Goal: Information Seeking & Learning: Learn about a topic

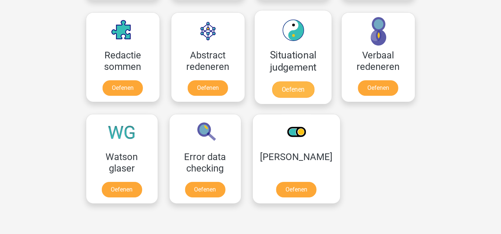
scroll to position [593, 0]
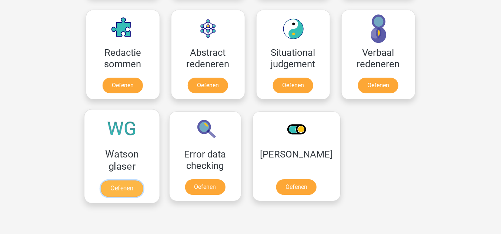
click at [122, 186] on link "Oefenen" at bounding box center [122, 189] width 42 height 16
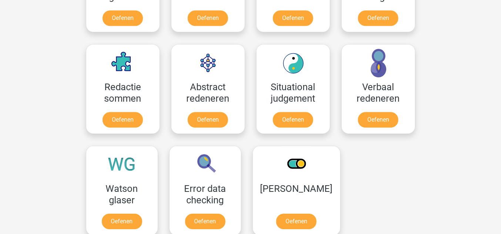
scroll to position [563, 0]
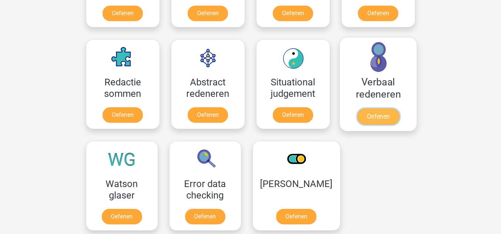
click at [383, 113] on link "Oefenen" at bounding box center [378, 117] width 42 height 16
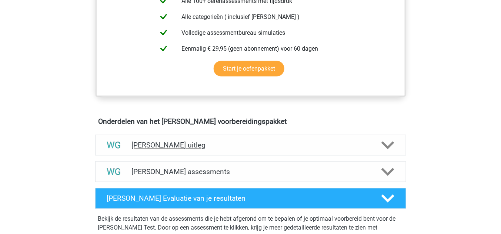
click at [177, 149] on div "Watson Glaser uitleg" at bounding box center [250, 145] width 311 height 21
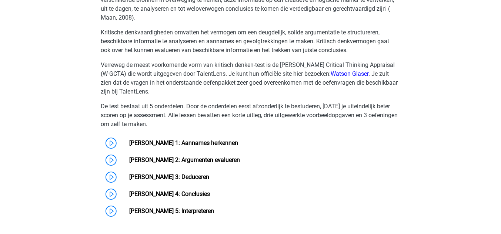
scroll to position [533, 0]
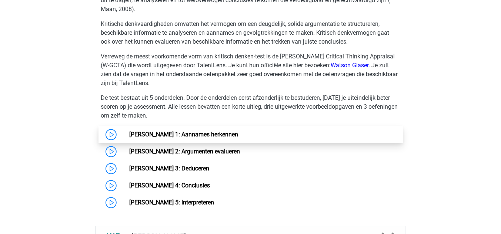
click at [207, 131] on link "Watson Glaser 1: Aannames herkennen" at bounding box center [183, 134] width 109 height 7
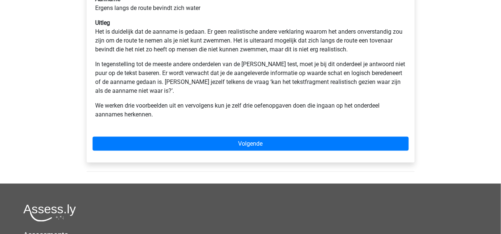
scroll to position [207, 0]
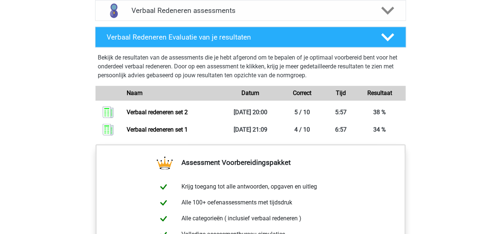
scroll to position [444, 0]
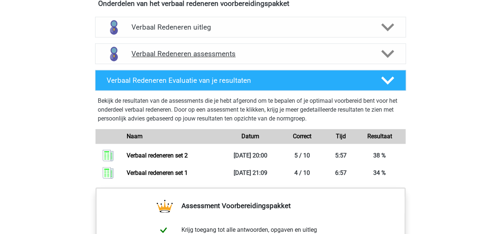
click at [217, 58] on div "Verbaal Redeneren assessments" at bounding box center [250, 53] width 311 height 21
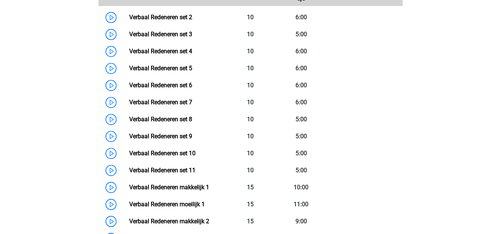
scroll to position [563, 0]
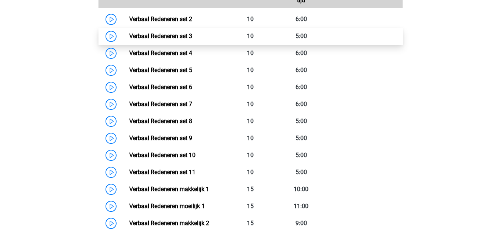
click at [192, 36] on link "Verbaal Redeneren set 3" at bounding box center [160, 36] width 63 height 7
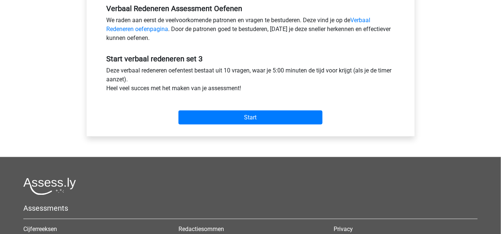
scroll to position [237, 0]
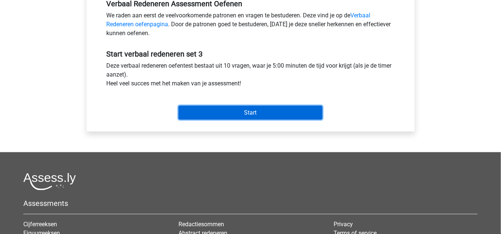
click at [233, 114] on input "Start" at bounding box center [250, 113] width 144 height 14
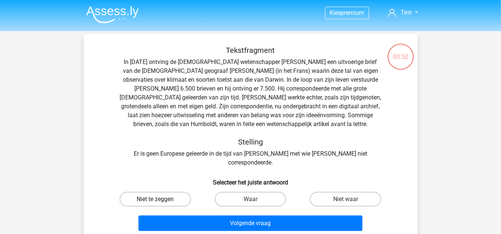
click at [173, 192] on label "Niet te zeggen" at bounding box center [155, 199] width 71 height 15
click at [160, 200] on input "Niet te zeggen" at bounding box center [157, 202] width 5 height 5
radio input "true"
click at [274, 192] on label "Waar" at bounding box center [250, 199] width 71 height 15
click at [255, 200] on input "Waar" at bounding box center [252, 202] width 5 height 5
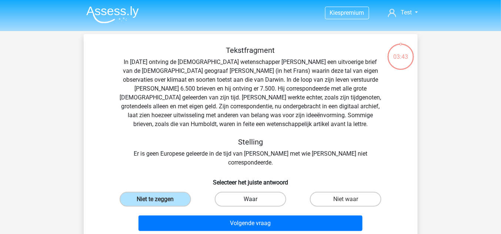
radio input "true"
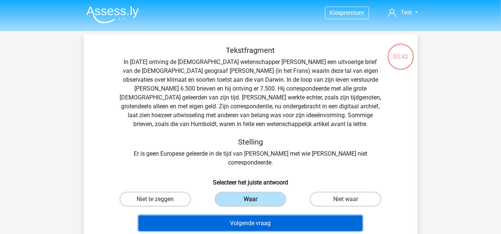
click at [276, 216] on button "Volgende vraag" at bounding box center [251, 224] width 224 height 16
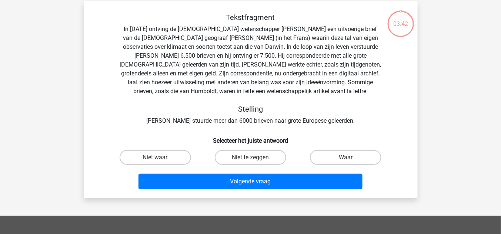
scroll to position [34, 0]
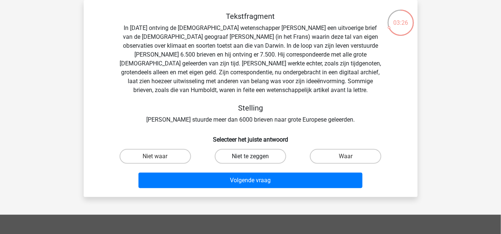
click at [237, 159] on label "Niet te zeggen" at bounding box center [250, 156] width 71 height 15
click at [250, 159] on input "Niet te zeggen" at bounding box center [252, 159] width 5 height 5
radio input "true"
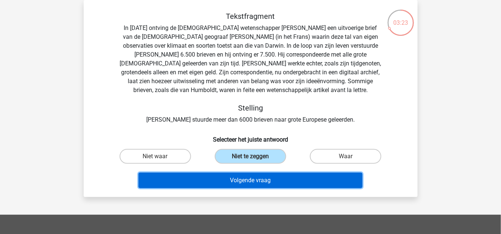
click at [251, 177] on button "Volgende vraag" at bounding box center [251, 181] width 224 height 16
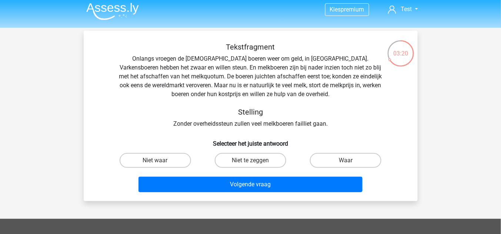
scroll to position [0, 0]
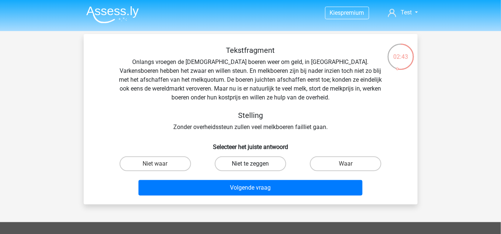
click at [271, 163] on label "Niet te zeggen" at bounding box center [250, 164] width 71 height 15
click at [255, 164] on input "Niet te zeggen" at bounding box center [252, 166] width 5 height 5
radio input "true"
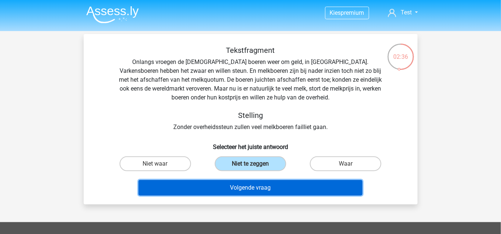
click at [260, 187] on button "Volgende vraag" at bounding box center [251, 188] width 224 height 16
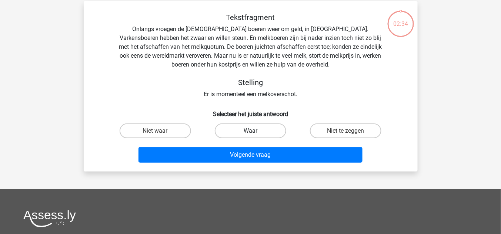
scroll to position [34, 0]
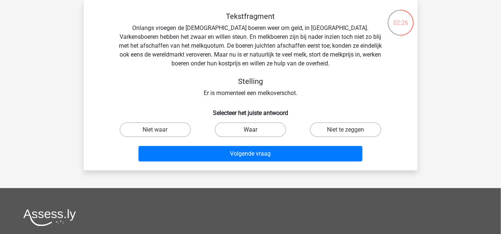
click at [250, 128] on label "Waar" at bounding box center [250, 130] width 71 height 15
click at [250, 130] on input "Waar" at bounding box center [252, 132] width 5 height 5
radio input "true"
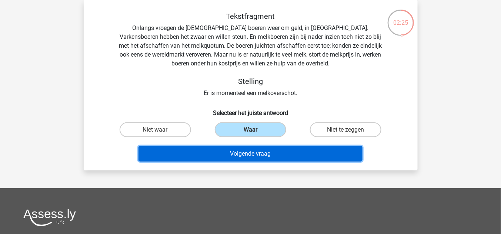
click at [285, 160] on button "Volgende vraag" at bounding box center [251, 154] width 224 height 16
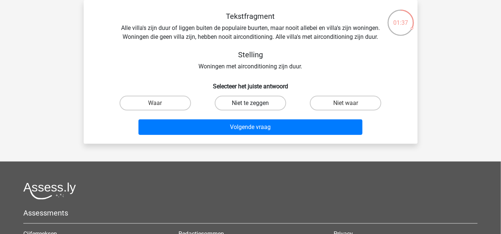
click at [256, 101] on label "Niet te zeggen" at bounding box center [250, 103] width 71 height 15
click at [255, 103] on input "Niet te zeggen" at bounding box center [252, 105] width 5 height 5
radio input "true"
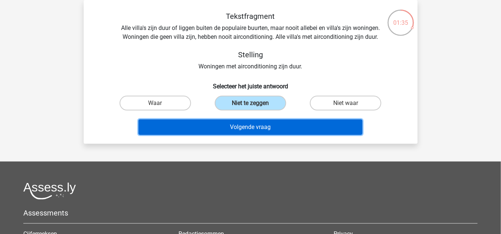
click at [260, 124] on button "Volgende vraag" at bounding box center [251, 128] width 224 height 16
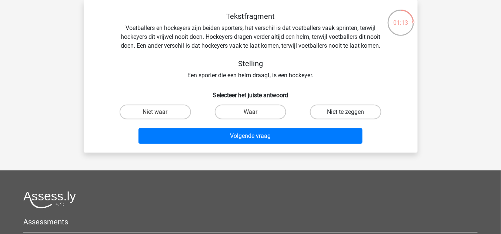
click at [338, 112] on label "Niet te zeggen" at bounding box center [345, 112] width 71 height 15
click at [346, 112] on input "Niet te zeggen" at bounding box center [348, 114] width 5 height 5
radio input "true"
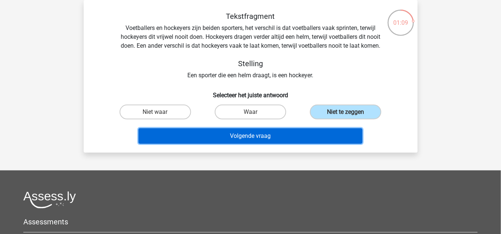
click at [255, 136] on button "Volgende vraag" at bounding box center [251, 137] width 224 height 16
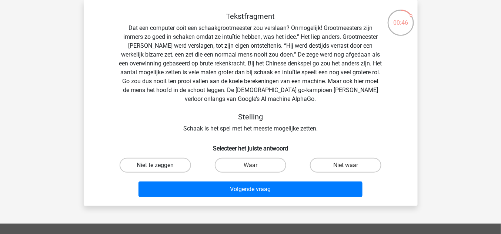
click at [170, 166] on label "Niet te zeggen" at bounding box center [155, 165] width 71 height 15
click at [160, 166] on input "Niet te zeggen" at bounding box center [157, 168] width 5 height 5
radio input "true"
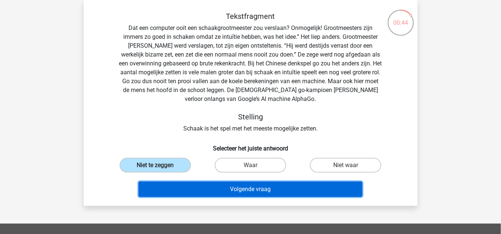
click at [243, 193] on button "Volgende vraag" at bounding box center [251, 190] width 224 height 16
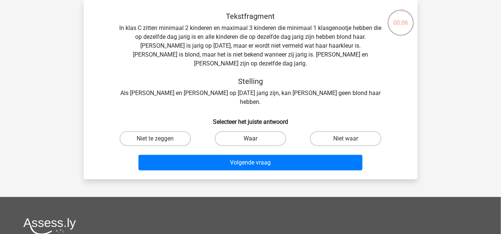
click at [250, 131] on label "Waar" at bounding box center [250, 138] width 71 height 15
click at [250, 139] on input "Waar" at bounding box center [252, 141] width 5 height 5
radio input "true"
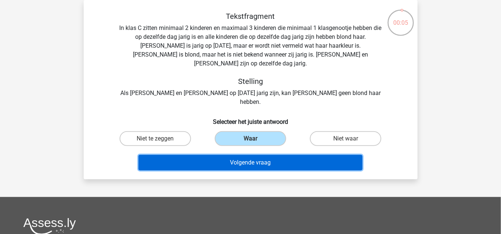
click at [258, 155] on button "Volgende vraag" at bounding box center [251, 163] width 224 height 16
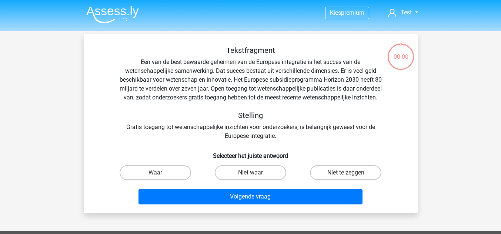
scroll to position [34, 0]
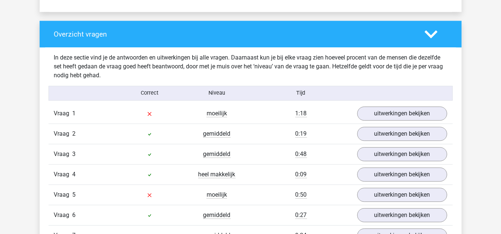
scroll to position [533, 0]
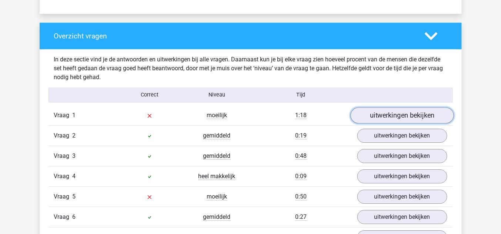
click at [383, 110] on link "uitwerkingen bekijken" at bounding box center [401, 115] width 103 height 16
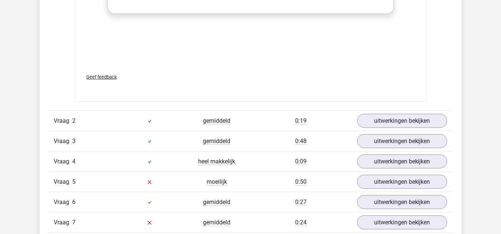
scroll to position [1037, 0]
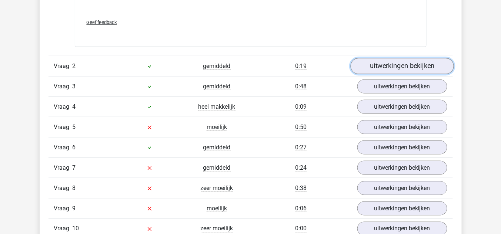
click at [394, 65] on link "uitwerkingen bekijken" at bounding box center [401, 66] width 103 height 16
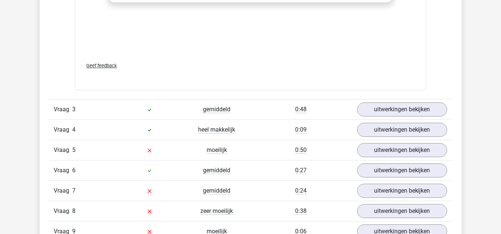
scroll to position [1481, 0]
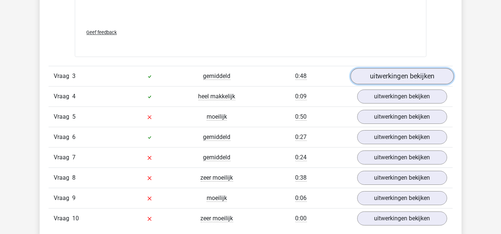
click at [383, 73] on link "uitwerkingen bekijken" at bounding box center [401, 77] width 103 height 16
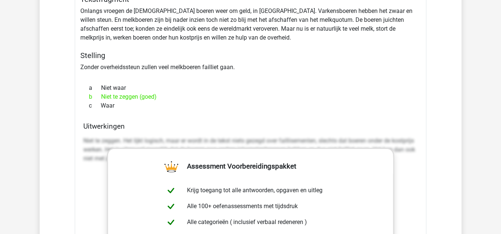
scroll to position [1600, 0]
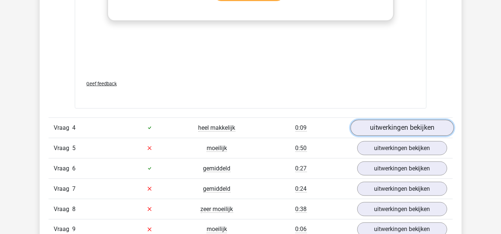
click at [396, 123] on link "uitwerkingen bekijken" at bounding box center [401, 128] width 103 height 16
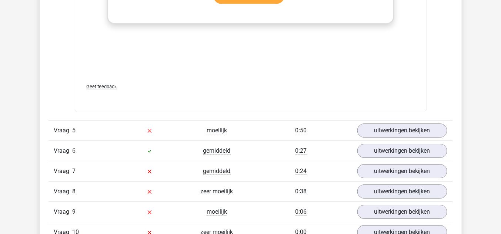
scroll to position [2311, 0]
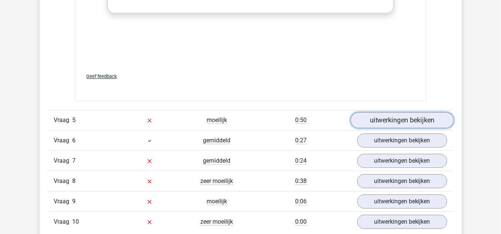
click at [387, 113] on link "uitwerkingen bekijken" at bounding box center [401, 120] width 103 height 16
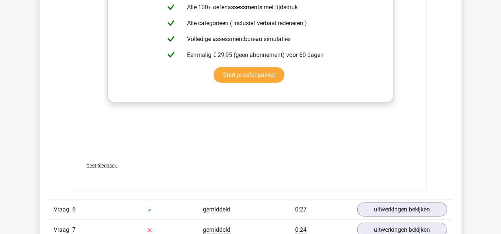
scroll to position [2755, 0]
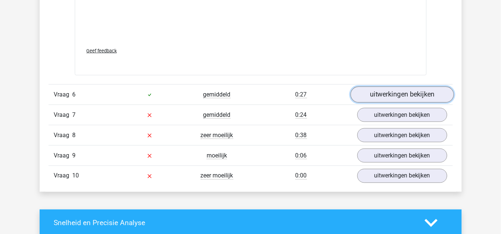
click at [387, 91] on link "uitwerkingen bekijken" at bounding box center [401, 95] width 103 height 16
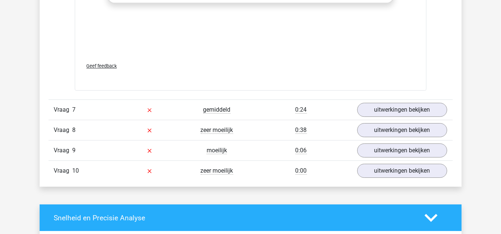
scroll to position [3170, 0]
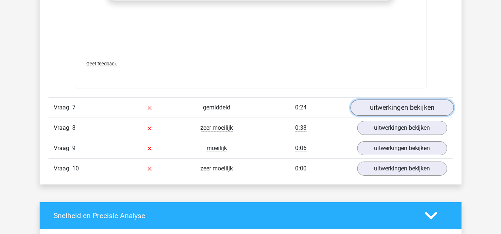
click at [380, 100] on link "uitwerkingen bekijken" at bounding box center [401, 108] width 103 height 16
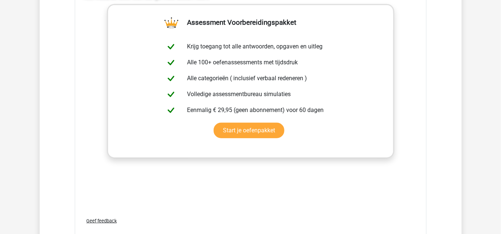
scroll to position [3585, 0]
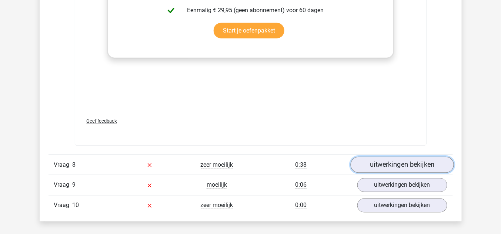
click at [413, 157] on link "uitwerkingen bekijken" at bounding box center [401, 165] width 103 height 16
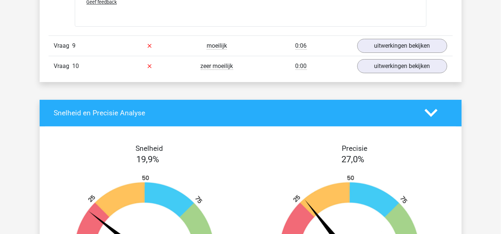
scroll to position [4148, 0]
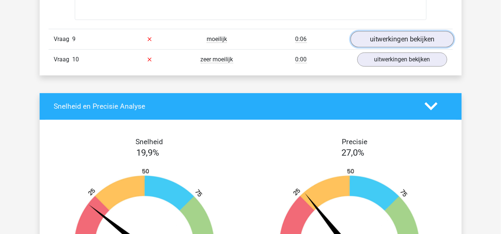
click at [397, 31] on link "uitwerkingen bekijken" at bounding box center [401, 39] width 103 height 16
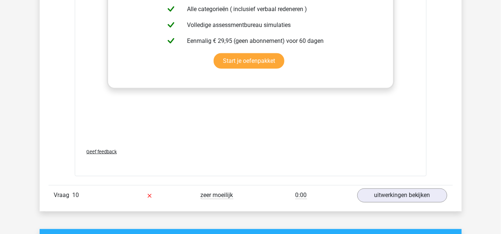
scroll to position [4444, 0]
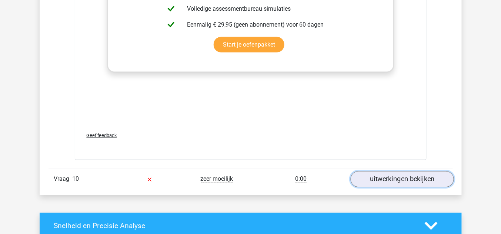
click at [399, 171] on link "uitwerkingen bekijken" at bounding box center [401, 179] width 103 height 16
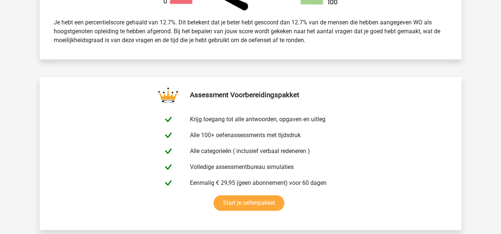
scroll to position [0, 0]
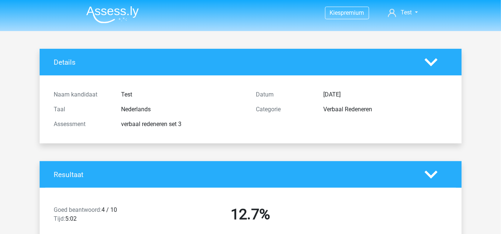
click at [102, 11] on img at bounding box center [112, 14] width 53 height 17
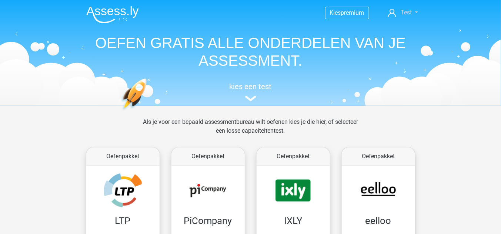
click at [419, 14] on link "Test" at bounding box center [403, 12] width 36 height 9
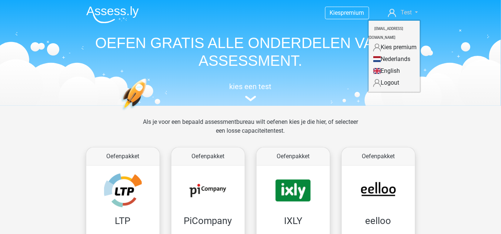
click at [397, 14] on link "Test" at bounding box center [403, 12] width 36 height 9
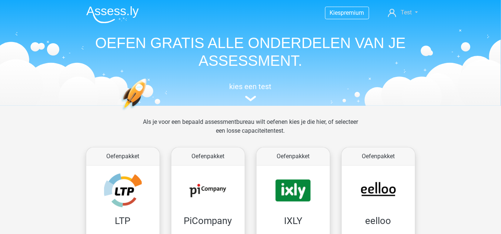
click at [397, 14] on link "Test" at bounding box center [403, 12] width 36 height 9
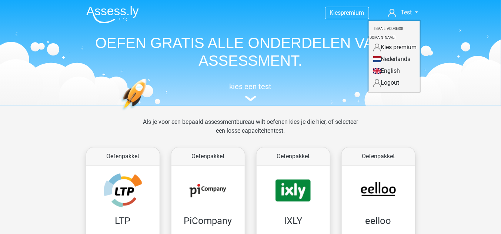
click at [397, 41] on link "Kies premium" at bounding box center [394, 47] width 51 height 12
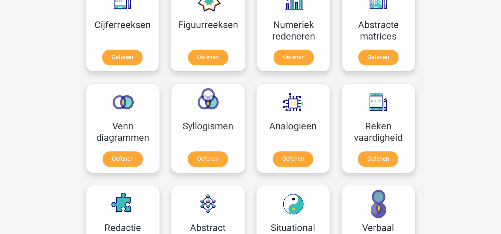
scroll to position [326, 0]
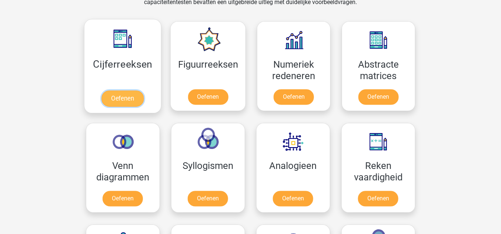
click at [127, 93] on link "Oefenen" at bounding box center [122, 99] width 42 height 16
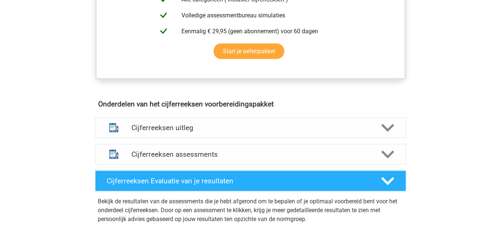
scroll to position [356, 0]
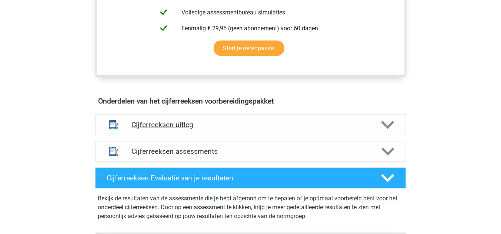
click at [231, 130] on h4 "Cijferreeksen uitleg" at bounding box center [251, 125] width 238 height 9
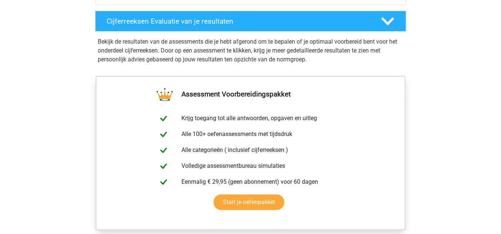
scroll to position [593, 0]
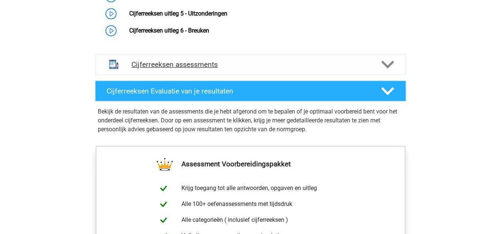
click at [188, 75] on div "Cijferreeksen assessments" at bounding box center [250, 64] width 311 height 21
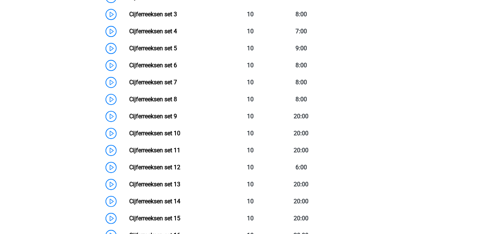
scroll to position [741, 0]
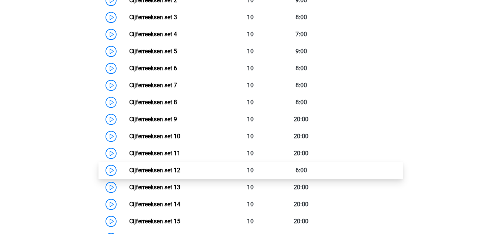
click at [180, 174] on link "Cijferreeksen set 12" at bounding box center [154, 170] width 51 height 7
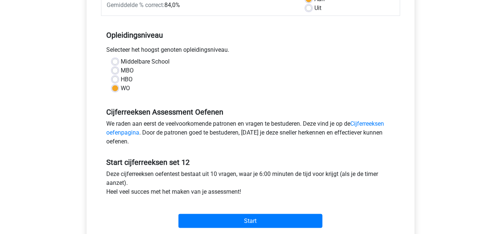
scroll to position [148, 0]
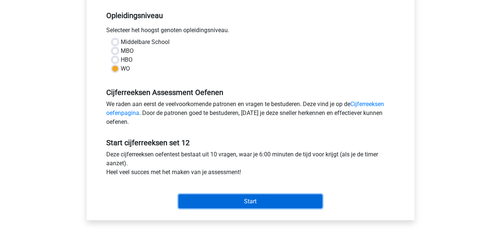
click at [241, 199] on input "Start" at bounding box center [250, 202] width 144 height 14
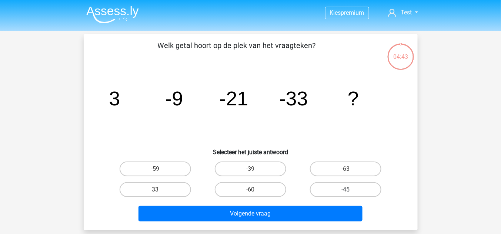
click at [351, 191] on label "-45" at bounding box center [345, 190] width 71 height 15
click at [351, 191] on input "-45" at bounding box center [348, 192] width 5 height 5
radio input "true"
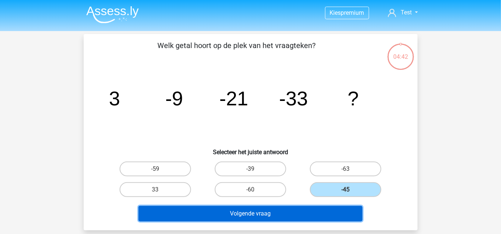
click at [305, 213] on button "Volgende vraag" at bounding box center [251, 214] width 224 height 16
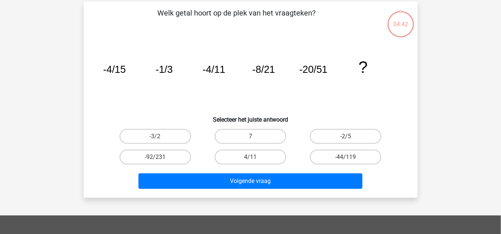
scroll to position [34, 0]
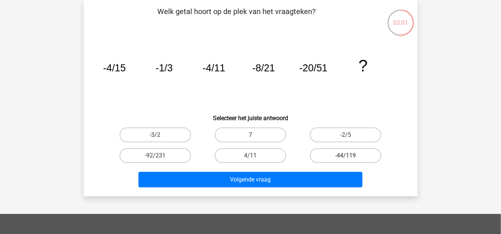
click at [363, 160] on label "-44/119" at bounding box center [345, 155] width 71 height 15
click at [351, 160] on input "-44/119" at bounding box center [348, 158] width 5 height 5
radio input "true"
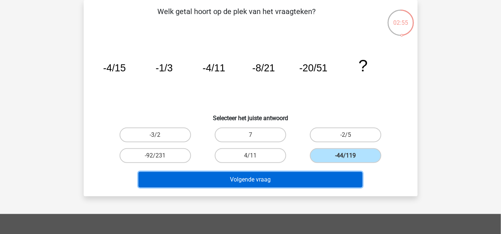
click at [260, 172] on button "Volgende vraag" at bounding box center [251, 180] width 224 height 16
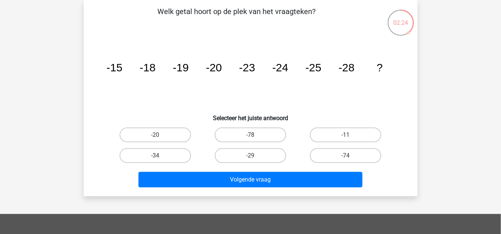
drag, startPoint x: 252, startPoint y: 158, endPoint x: 258, endPoint y: 165, distance: 8.9
click at [252, 158] on input "-29" at bounding box center [252, 158] width 5 height 5
radio input "true"
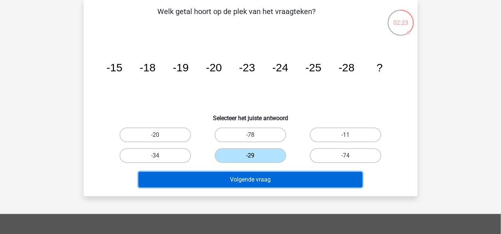
click at [266, 175] on button "Volgende vraag" at bounding box center [251, 180] width 224 height 16
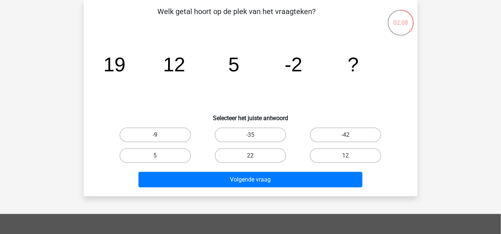
click at [164, 134] on label "-9" at bounding box center [155, 135] width 71 height 15
click at [160, 135] on input "-9" at bounding box center [157, 137] width 5 height 5
radio input "true"
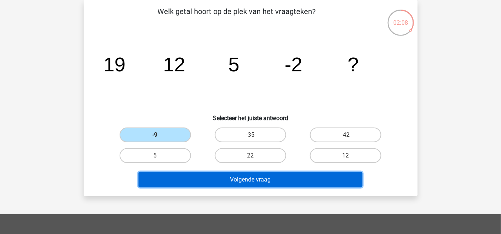
click at [240, 177] on button "Volgende vraag" at bounding box center [251, 180] width 224 height 16
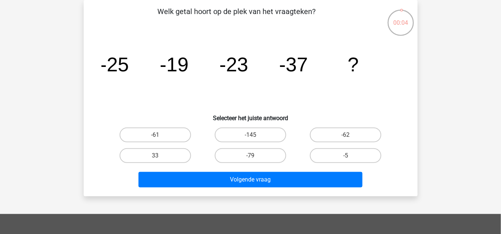
drag, startPoint x: 348, startPoint y: 135, endPoint x: 293, endPoint y: 164, distance: 62.0
click at [348, 134] on label "-62" at bounding box center [345, 135] width 71 height 15
click at [348, 135] on input "-62" at bounding box center [348, 137] width 5 height 5
radio input "true"
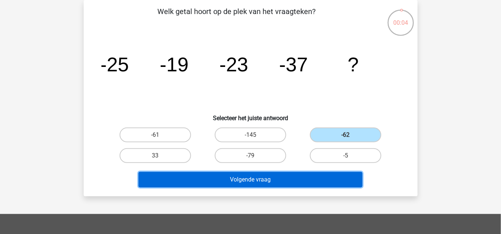
click at [270, 174] on button "Volgende vraag" at bounding box center [251, 180] width 224 height 16
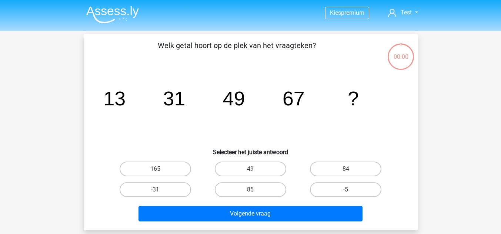
scroll to position [34, 0]
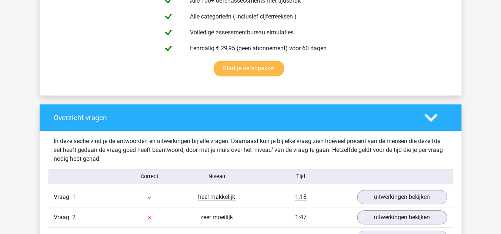
scroll to position [533, 0]
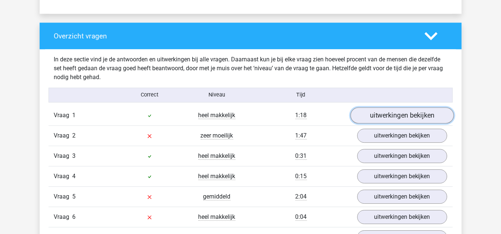
click at [380, 112] on link "uitwerkingen bekijken" at bounding box center [401, 115] width 103 height 16
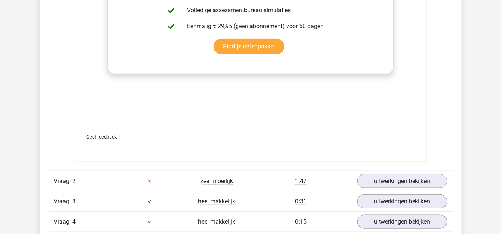
scroll to position [1007, 0]
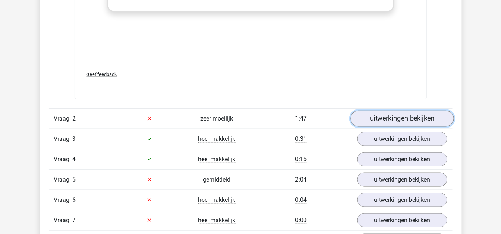
click at [383, 116] on link "uitwerkingen bekijken" at bounding box center [401, 119] width 103 height 16
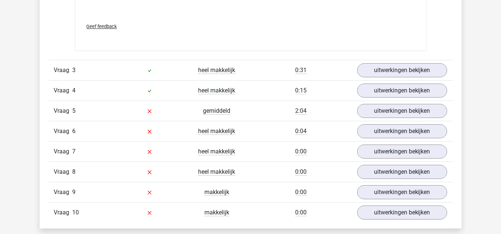
scroll to position [1541, 0]
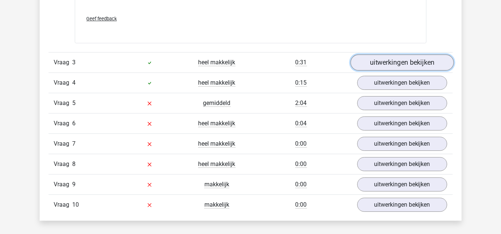
click at [392, 63] on link "uitwerkingen bekijken" at bounding box center [401, 63] width 103 height 16
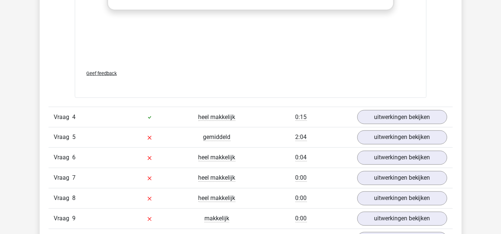
scroll to position [1985, 0]
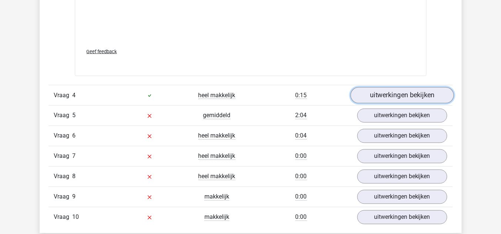
click at [374, 89] on link "uitwerkingen bekijken" at bounding box center [401, 95] width 103 height 16
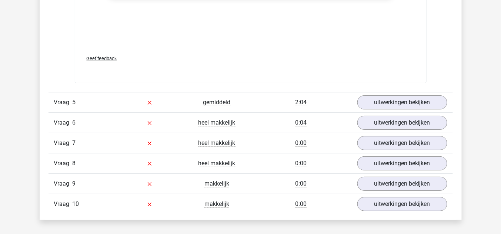
scroll to position [2459, 0]
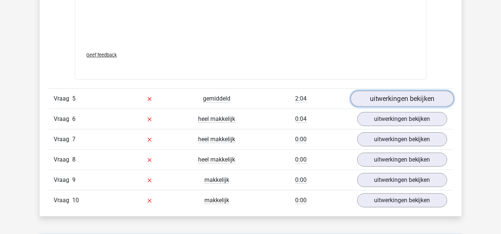
click at [367, 95] on link "uitwerkingen bekijken" at bounding box center [401, 99] width 103 height 16
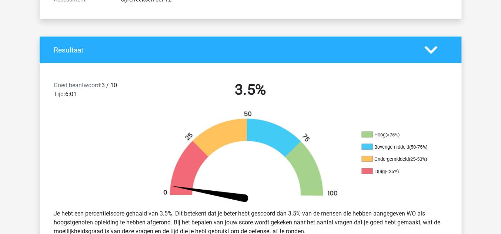
scroll to position [0, 0]
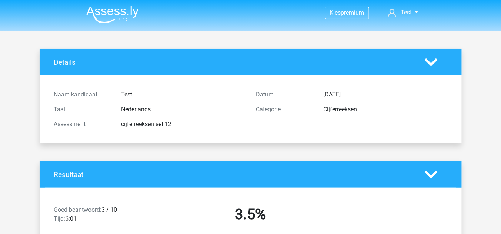
click at [130, 13] on img at bounding box center [112, 14] width 53 height 17
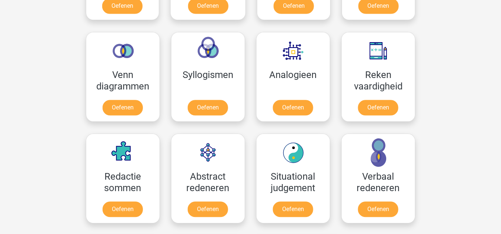
scroll to position [415, 0]
